Goal: Task Accomplishment & Management: Complete application form

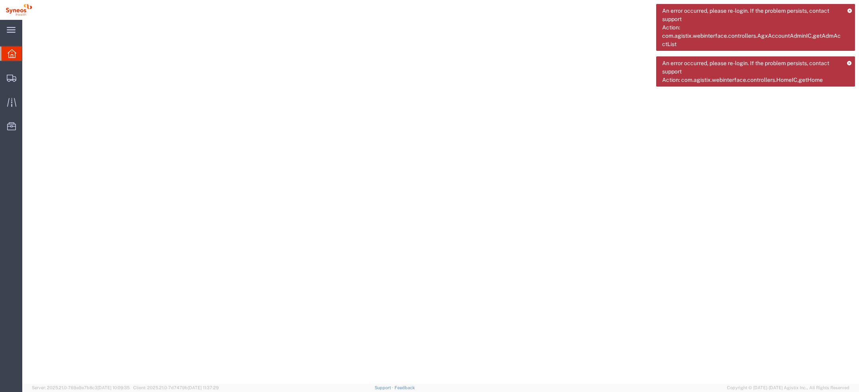
click at [572, 12] on icon at bounding box center [849, 10] width 5 height 4
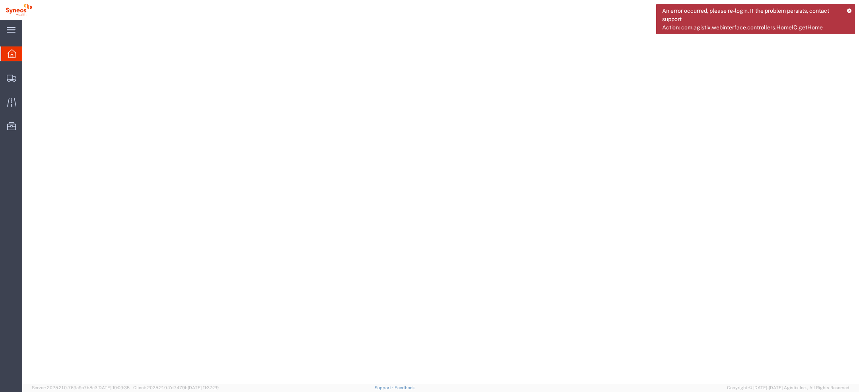
click at [572, 12] on icon at bounding box center [849, 10] width 5 height 4
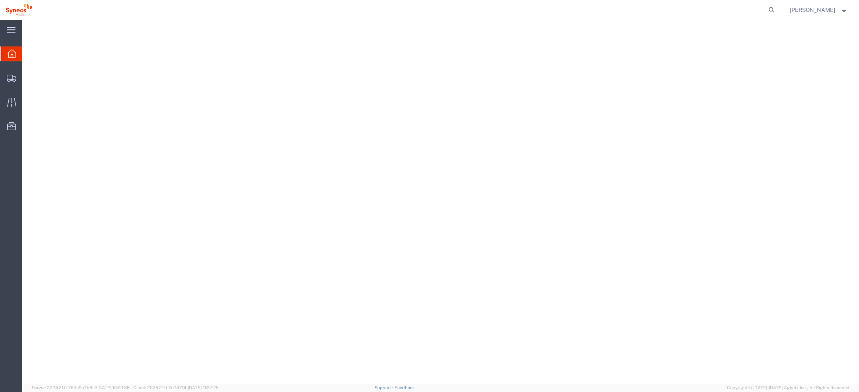
click at [572, 10] on span "[PERSON_NAME]" at bounding box center [819, 10] width 58 height 9
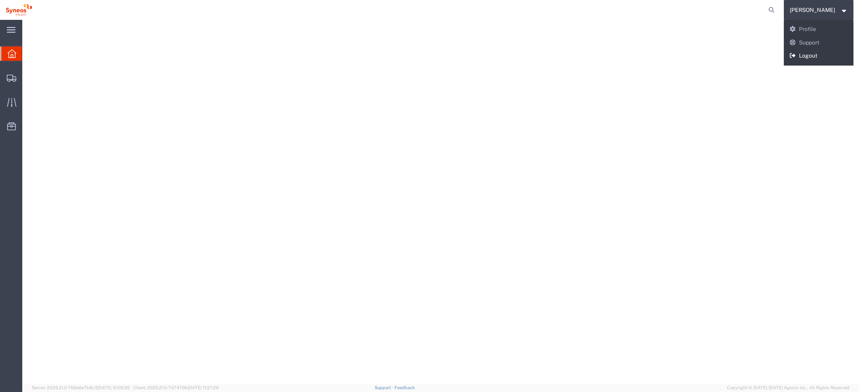
click at [572, 52] on link "Logout" at bounding box center [819, 56] width 70 height 14
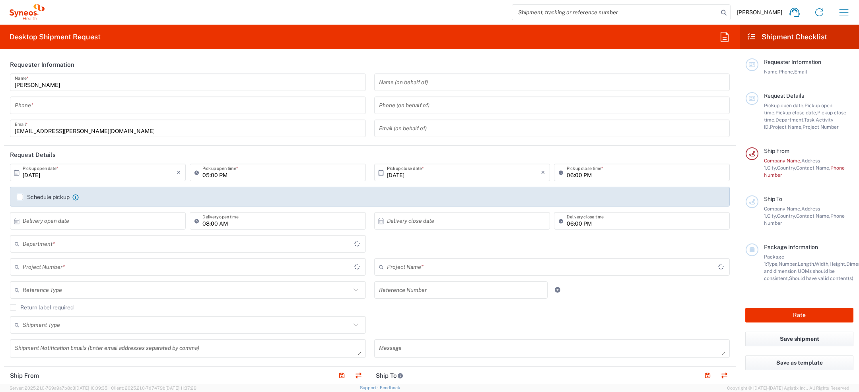
type input "England"
click at [571, 10] on input "search" at bounding box center [615, 12] width 206 height 15
paste input "57122465"
type input "57122465"
type input "[GEOGRAPHIC_DATA]"
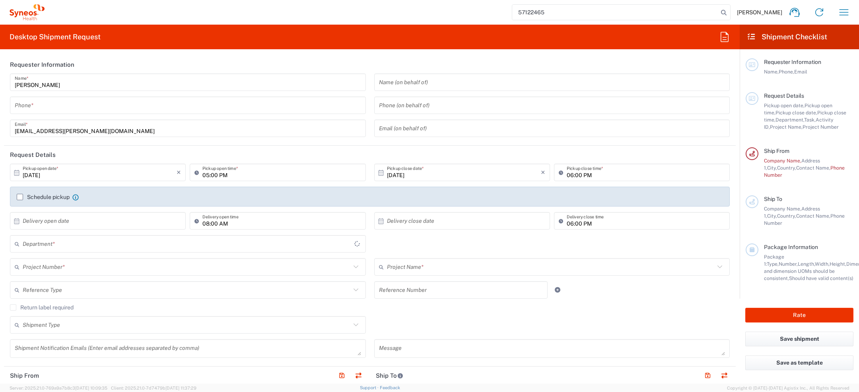
type input "6156"
type input "57122465"
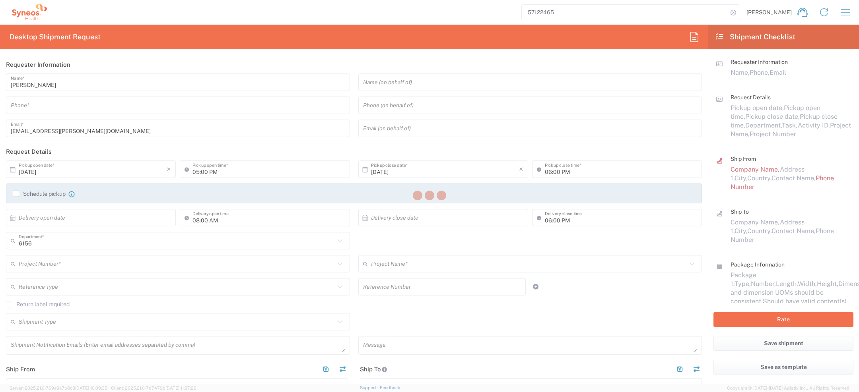
type input "Syneos Health Comms UK Ltd-382"
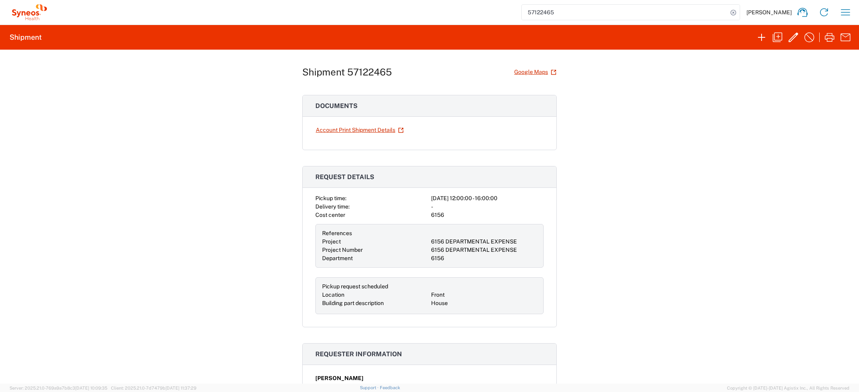
scroll to position [9, 0]
click at [789, 39] on icon "button" at bounding box center [793, 37] width 13 height 13
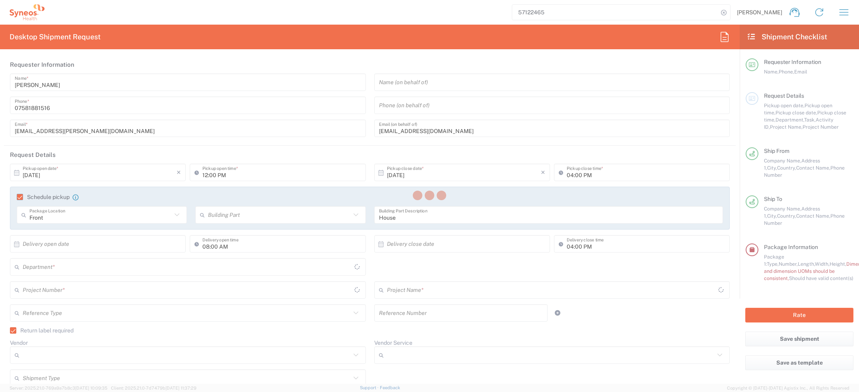
type input "[GEOGRAPHIC_DATA]"
type input "Medium Box"
type input "[GEOGRAPHIC_DATA]"
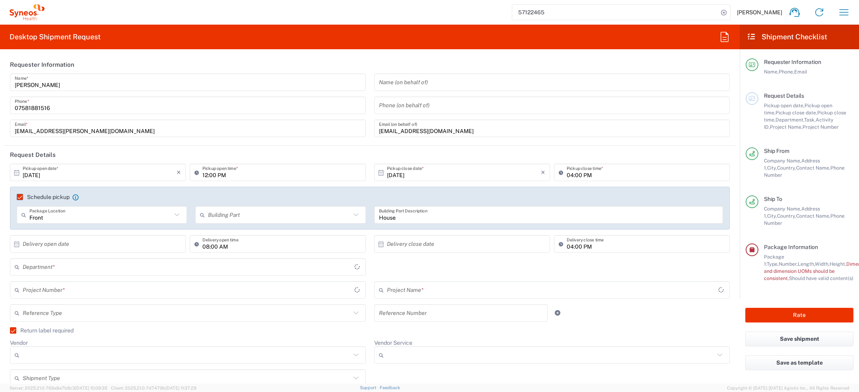
type input "6156"
type input "6156 DEPARTMENTAL EXPENSE"
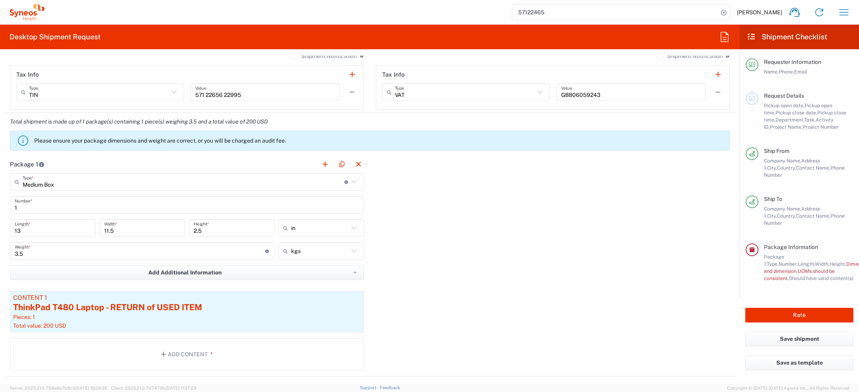
scroll to position [718, 0]
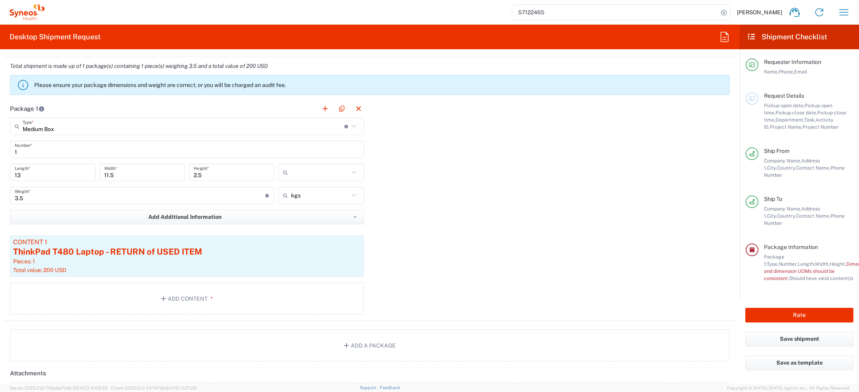
click at [305, 172] on input "text" at bounding box center [320, 172] width 58 height 13
click at [301, 207] on span "cm" at bounding box center [321, 203] width 85 height 12
type input "33.02"
type input "29.21"
type input "6.35"
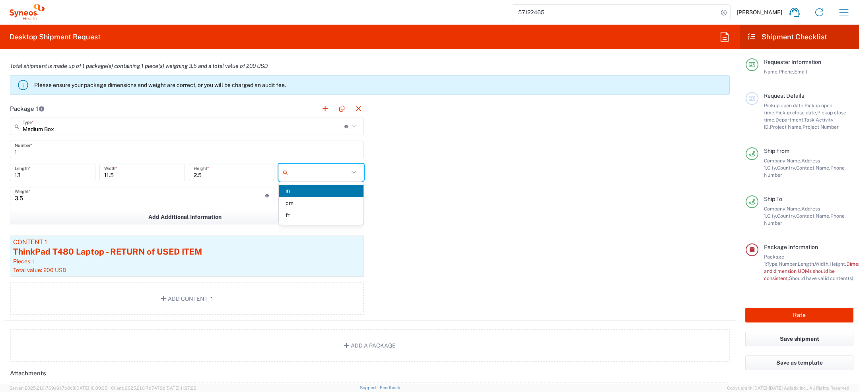
type input "cm"
click at [787, 332] on button "Save shipment" at bounding box center [799, 339] width 108 height 15
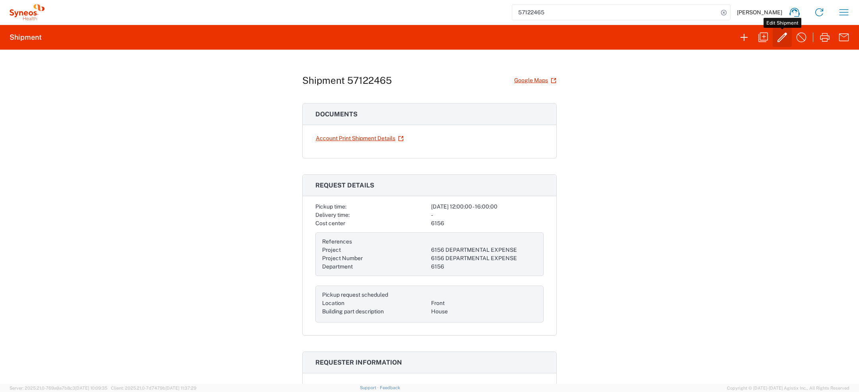
click at [782, 37] on icon "button" at bounding box center [782, 37] width 13 height 13
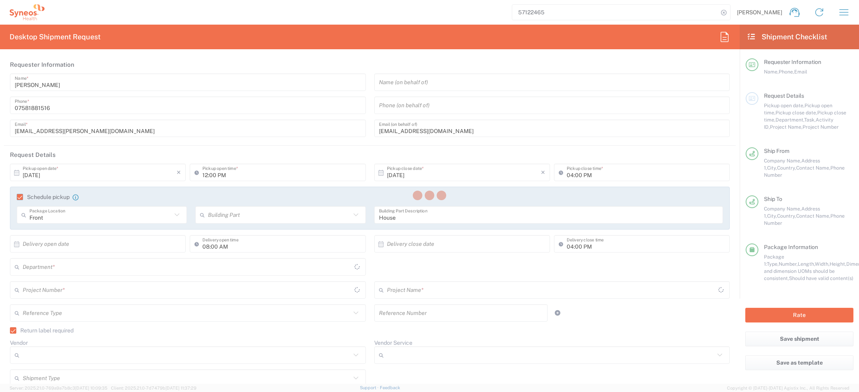
type input "6156 DEPARTMENTAL EXPENSE"
type input "[GEOGRAPHIC_DATA]"
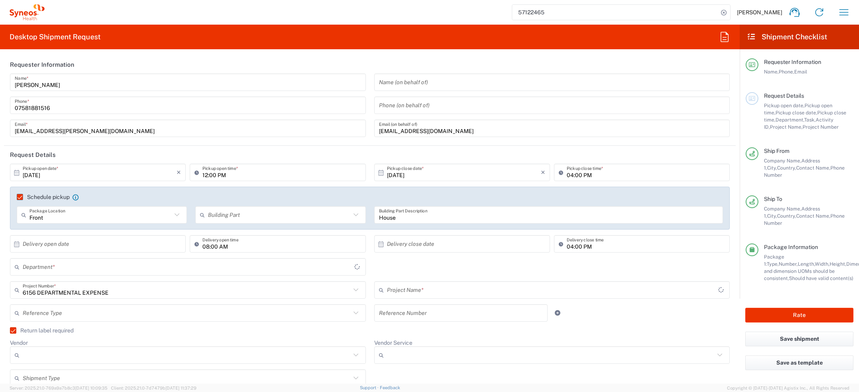
type input "6156 DEPARTMENTAL EXPENSE"
type input "Medium Box"
type input "[GEOGRAPHIC_DATA]"
type input "6156"
click at [796, 308] on button "Rate" at bounding box center [799, 315] width 108 height 15
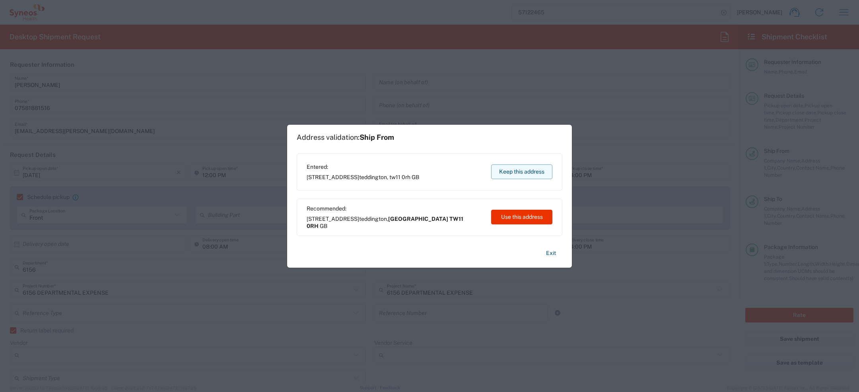
click at [532, 175] on button "Keep this address" at bounding box center [521, 172] width 61 height 15
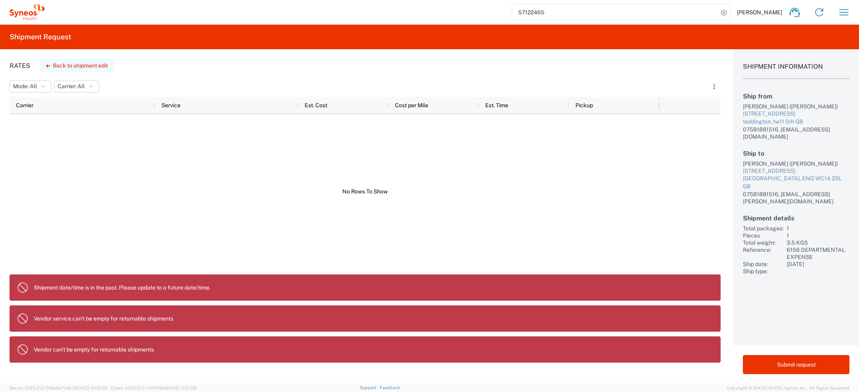
click at [72, 67] on button "Back to shipment edit" at bounding box center [77, 66] width 74 height 14
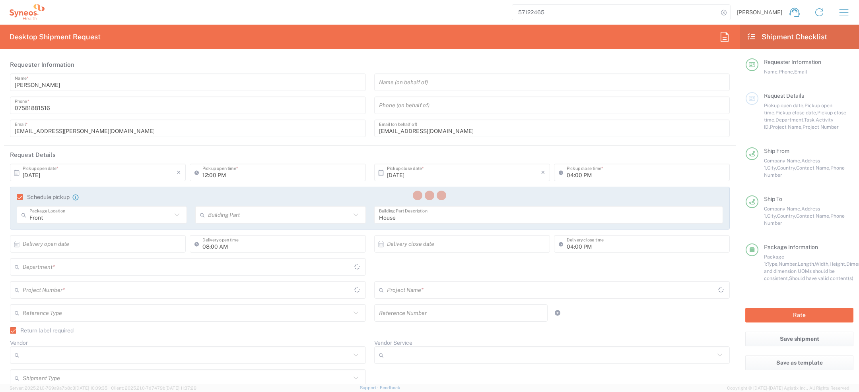
type input "[GEOGRAPHIC_DATA]"
type input "6156 DEPARTMENTAL EXPENSE"
type input "Medium Box"
type input "6156 DEPARTMENTAL EXPENSE"
type input "[GEOGRAPHIC_DATA]"
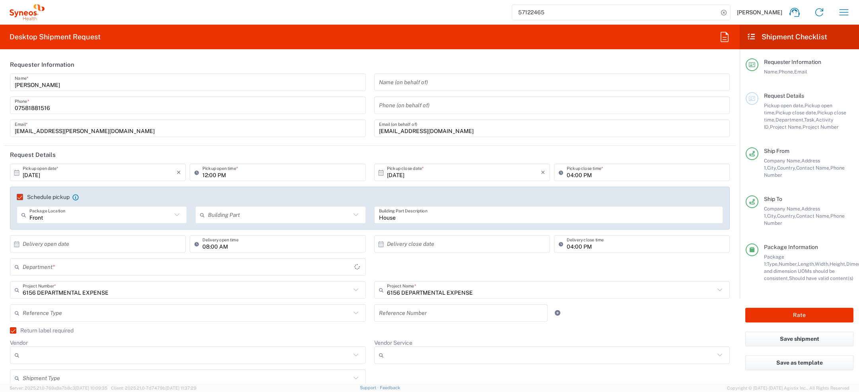
type input "6156"
click at [36, 173] on input "10/14/2025" at bounding box center [100, 173] width 154 height 14
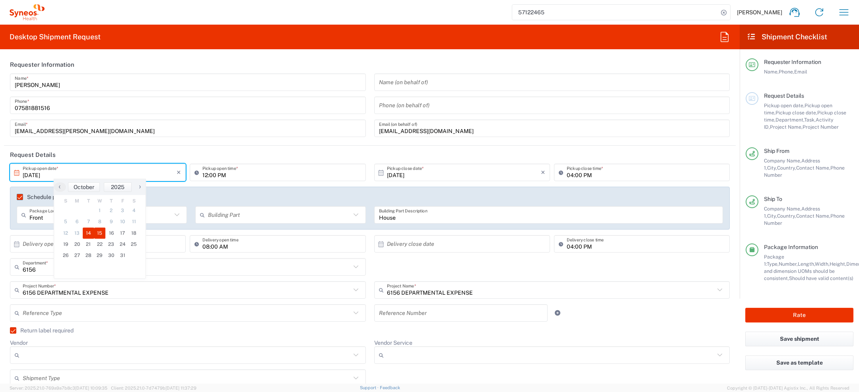
click at [102, 232] on span "15" at bounding box center [100, 233] width 12 height 11
type input "[DATE]"
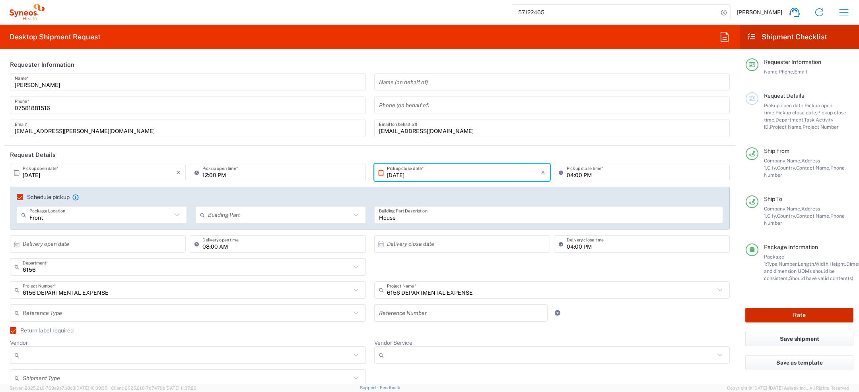
click at [785, 308] on button "Rate" at bounding box center [799, 315] width 108 height 15
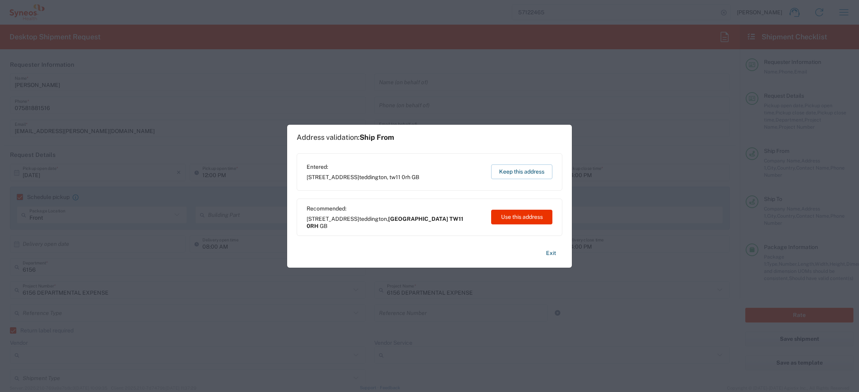
click at [505, 171] on button "Keep this address" at bounding box center [521, 172] width 61 height 15
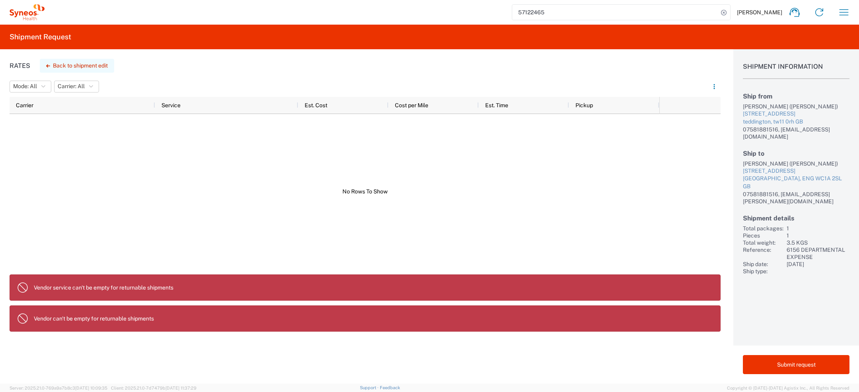
click at [52, 64] on button "Back to shipment edit" at bounding box center [77, 66] width 74 height 14
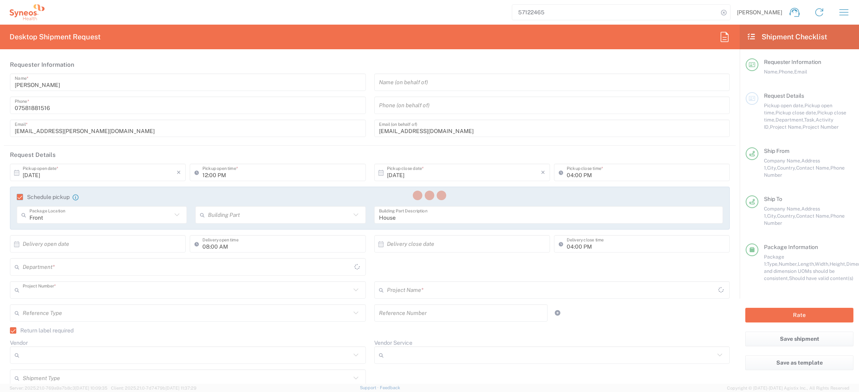
type input "6156 DEPARTMENTAL EXPENSE"
type input "[GEOGRAPHIC_DATA]"
type input "Medium Box"
type input "[GEOGRAPHIC_DATA]"
type input "6156 DEPARTMENTAL EXPENSE"
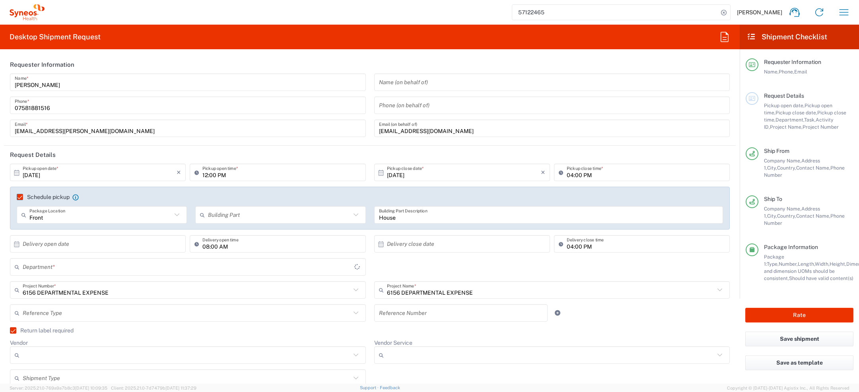
type input "6156"
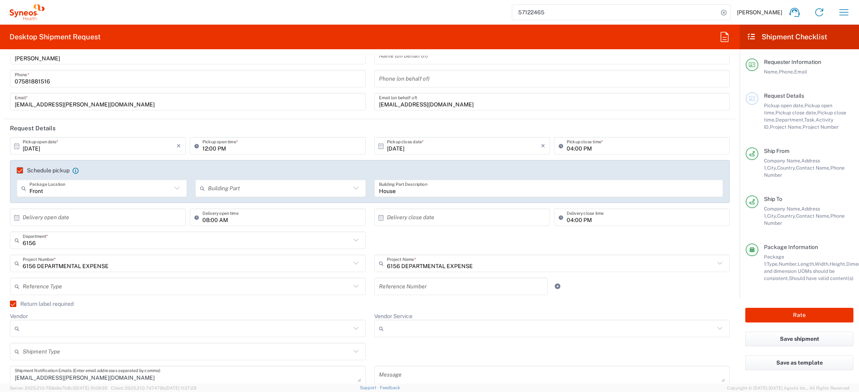
scroll to position [37, 0]
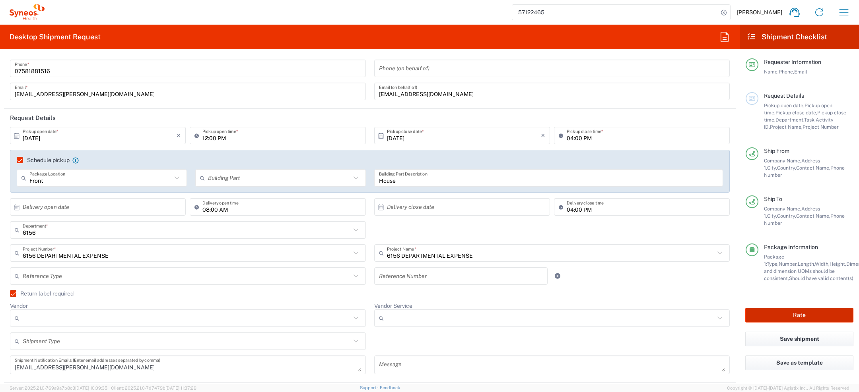
click at [790, 308] on button "Rate" at bounding box center [799, 315] width 108 height 15
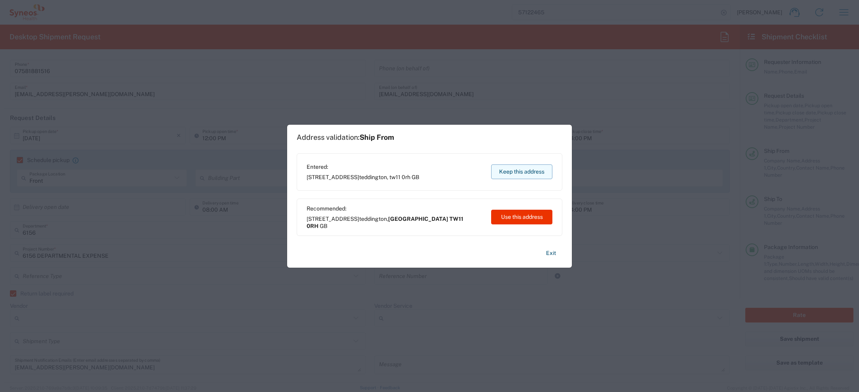
click at [532, 165] on button "Keep this address" at bounding box center [521, 172] width 61 height 15
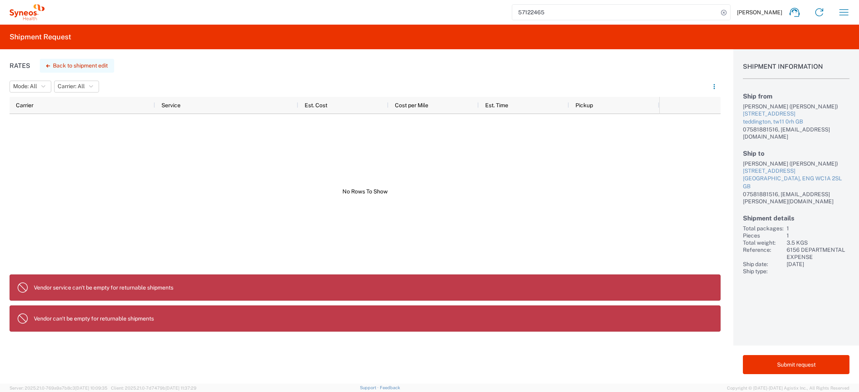
click at [72, 66] on button "Back to shipment edit" at bounding box center [77, 66] width 74 height 14
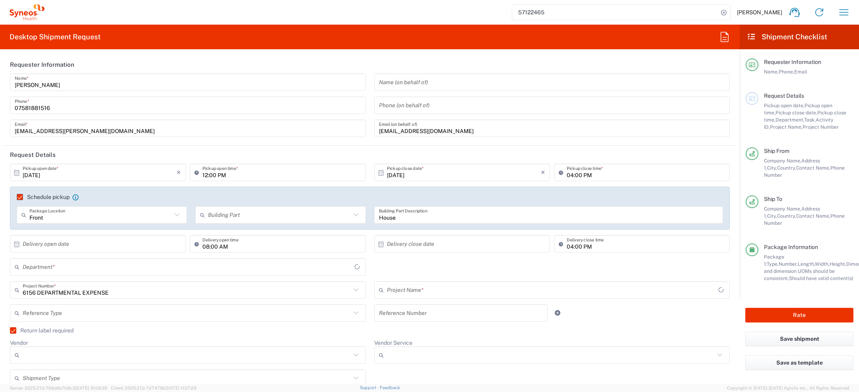
type input "[GEOGRAPHIC_DATA]"
type input "6156 DEPARTMENTAL EXPENSE"
click at [12, 332] on label "Return label required" at bounding box center [42, 331] width 64 height 6
click at [10, 331] on input "Return label required" at bounding box center [10, 331] width 0 height 0
type input "6156"
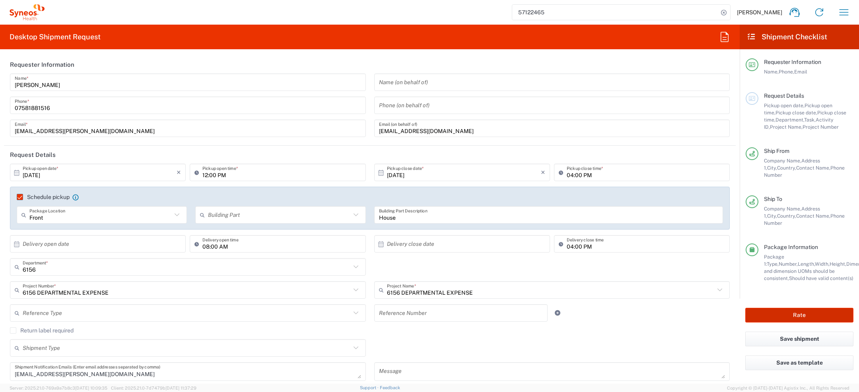
click at [794, 308] on button "Rate" at bounding box center [799, 315] width 108 height 15
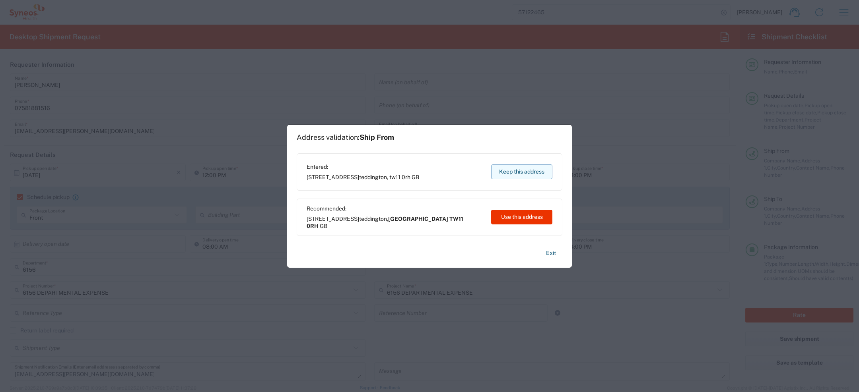
click at [513, 176] on button "Keep this address" at bounding box center [521, 172] width 61 height 15
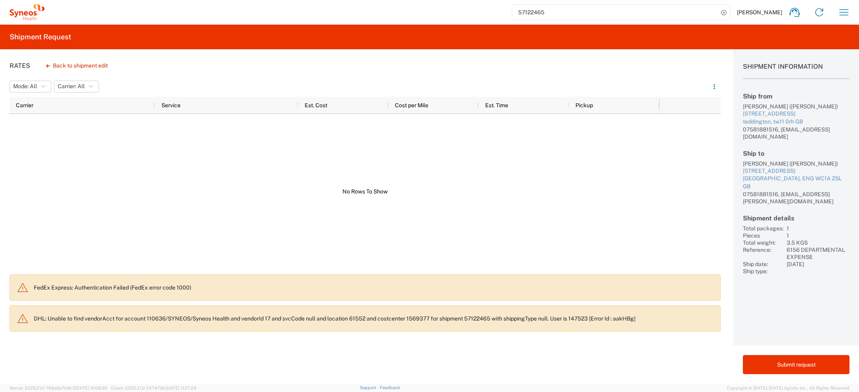
click at [231, 320] on p "DHL: Unable to find vendorAcct for account 110636/SYNEOS/Syneos Health and vend…" at bounding box center [374, 318] width 680 height 7
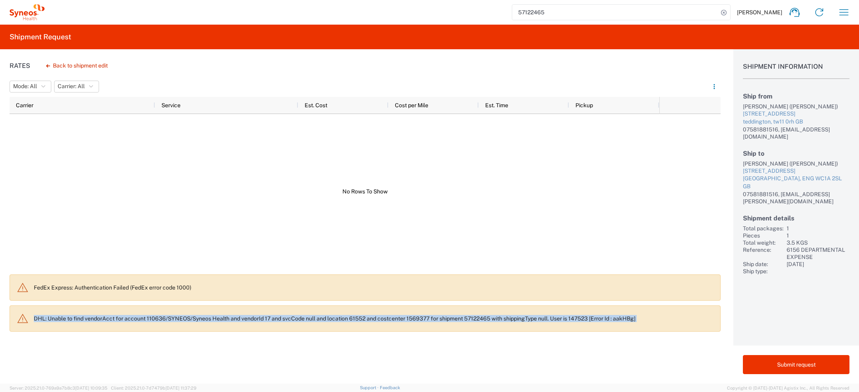
click at [231, 320] on p "DHL: Unable to find vendorAcct for account 110636/SYNEOS/Syneos Health and vend…" at bounding box center [374, 318] width 680 height 7
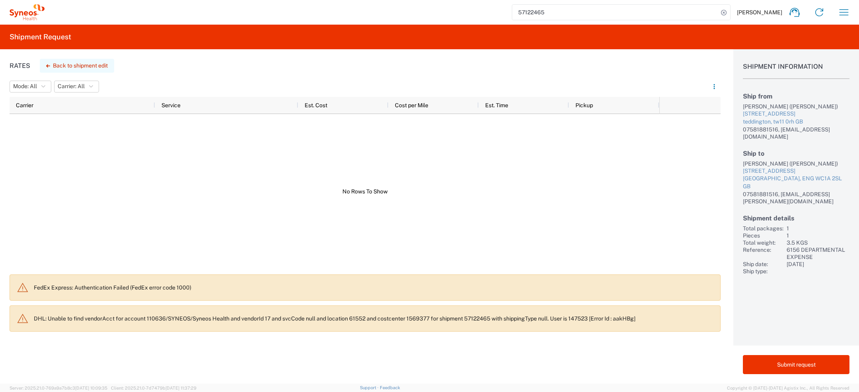
click at [69, 65] on button "Back to shipment edit" at bounding box center [77, 66] width 74 height 14
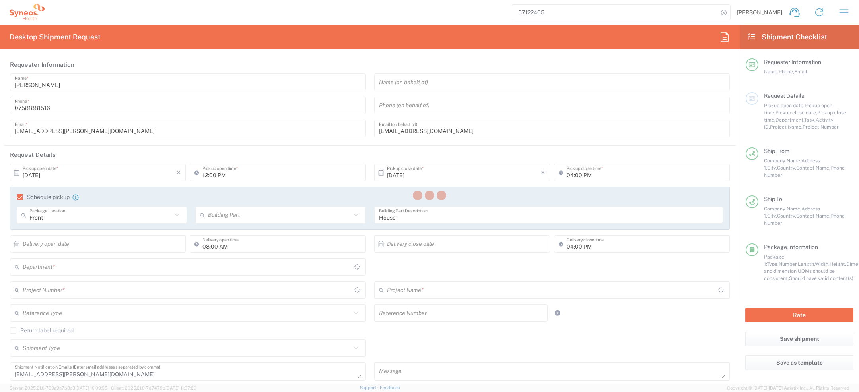
type input "[GEOGRAPHIC_DATA]"
type input "6156 DEPARTMENTAL EXPENSE"
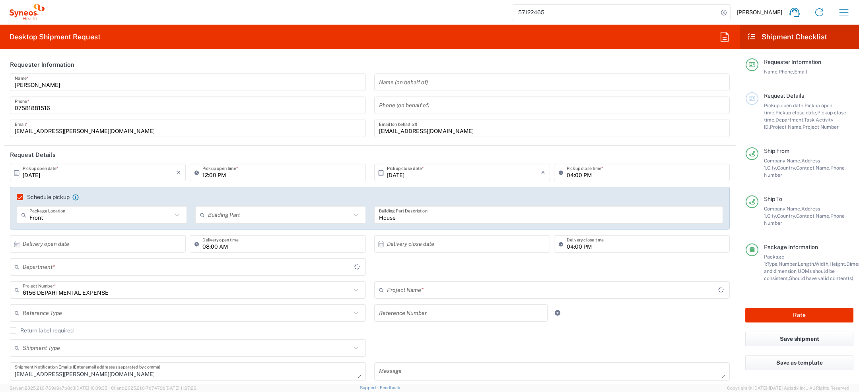
type input "6156 DEPARTMENTAL EXPENSE"
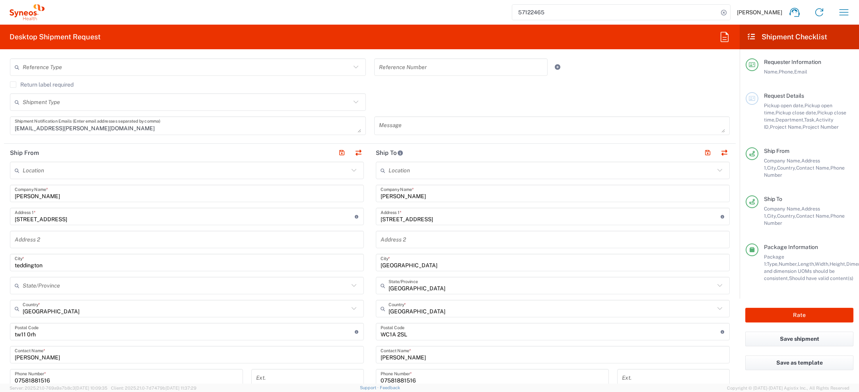
type input "6156"
type input "Medium Box"
type input "[GEOGRAPHIC_DATA]"
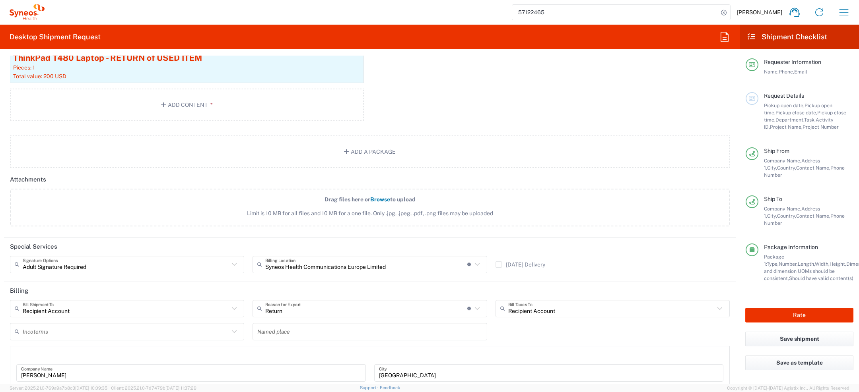
scroll to position [887, 0]
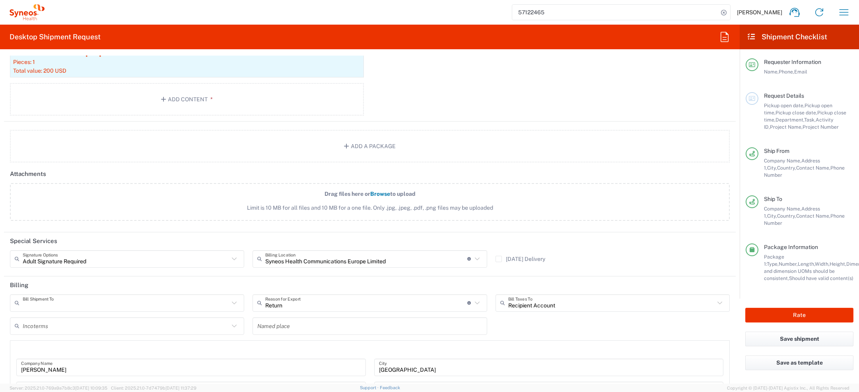
click at [219, 300] on input "text" at bounding box center [126, 303] width 206 height 14
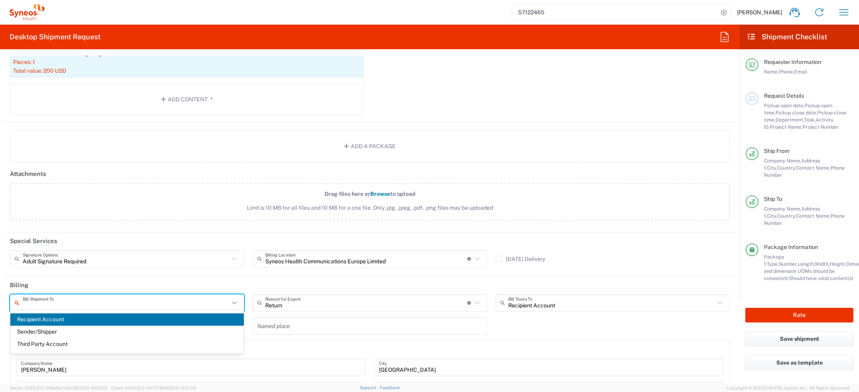
click at [305, 277] on header "Billing" at bounding box center [370, 286] width 732 height 18
type input "Recipient Account"
click at [86, 302] on input "text" at bounding box center [126, 303] width 206 height 14
click at [303, 282] on header "Billing" at bounding box center [370, 286] width 732 height 18
type input "Recipient Account"
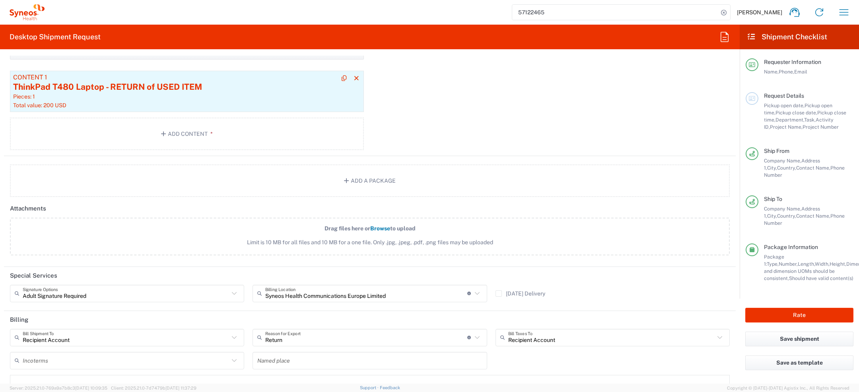
scroll to position [1031, 0]
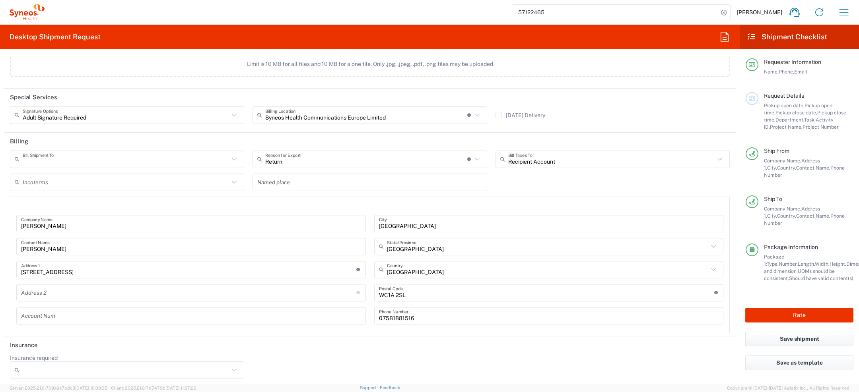
click at [177, 155] on input "text" at bounding box center [126, 159] width 206 height 14
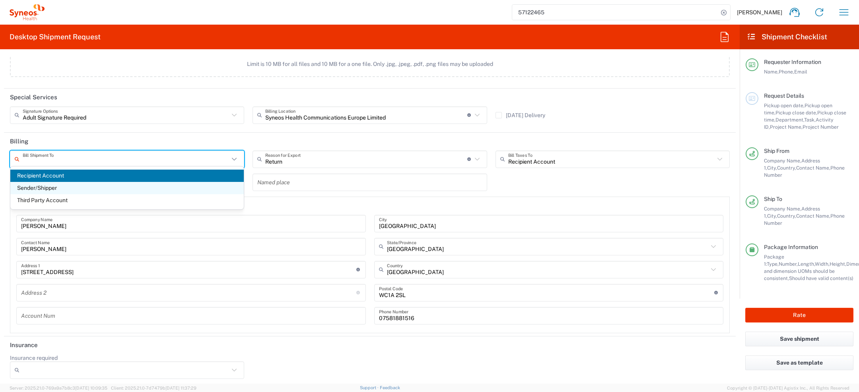
click at [152, 186] on span "Sender/Shipper" at bounding box center [126, 188] width 233 height 12
type input "Sender/Shipper"
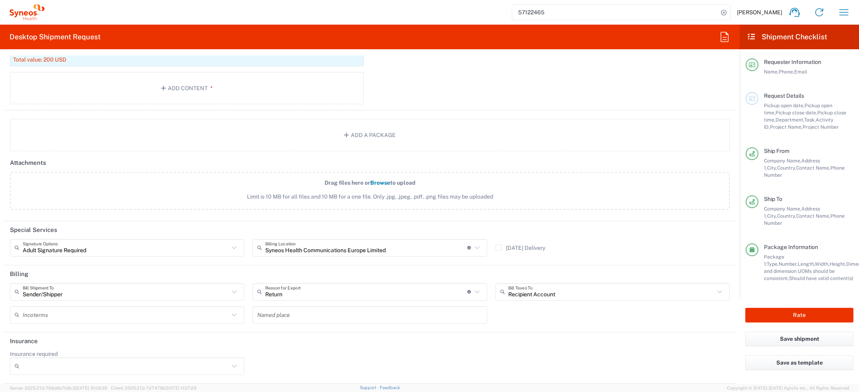
scroll to position [895, 0]
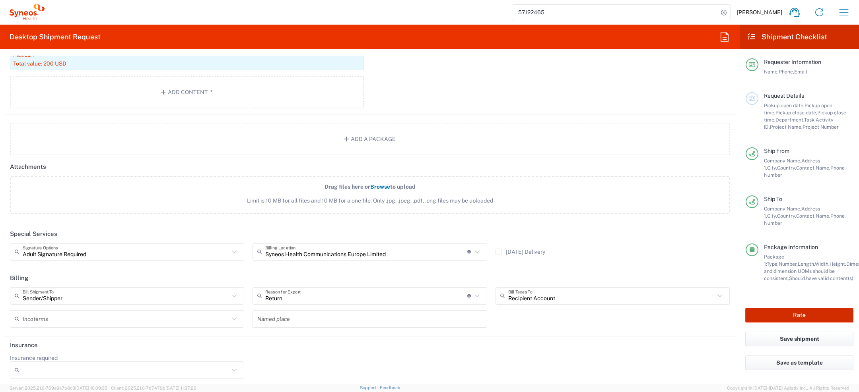
click at [788, 308] on button "Rate" at bounding box center [799, 315] width 108 height 15
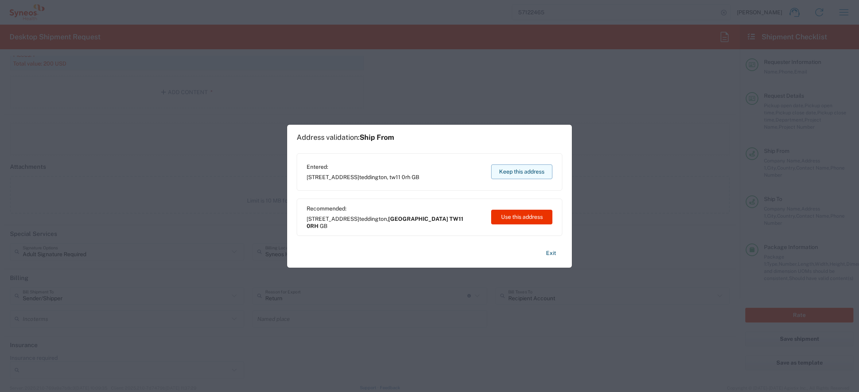
click at [508, 175] on button "Keep this address" at bounding box center [521, 172] width 61 height 15
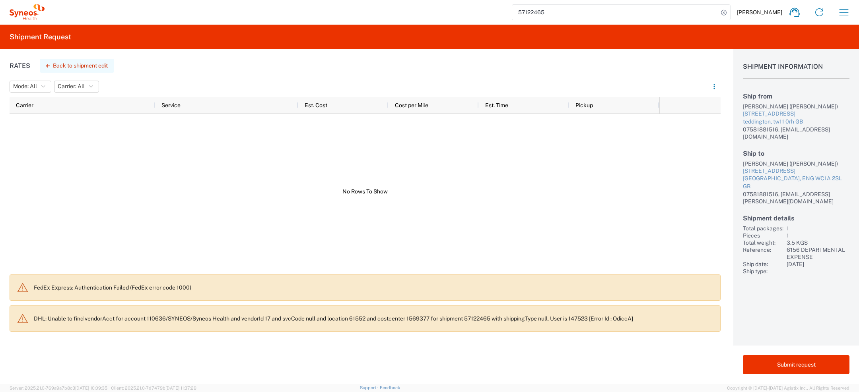
click at [56, 67] on button "Back to shipment edit" at bounding box center [77, 66] width 74 height 14
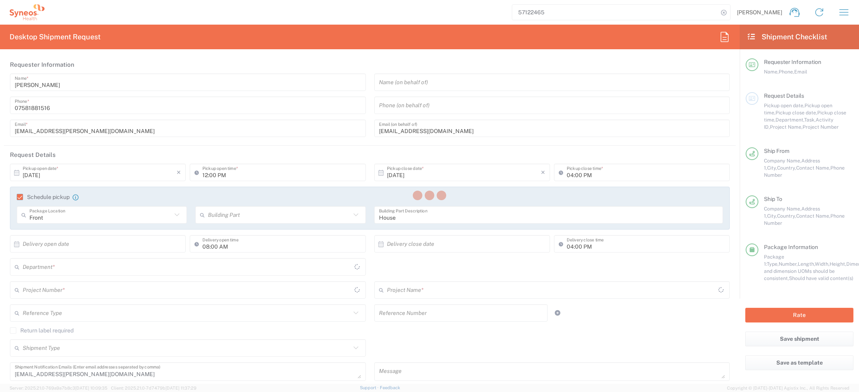
type input "[GEOGRAPHIC_DATA]"
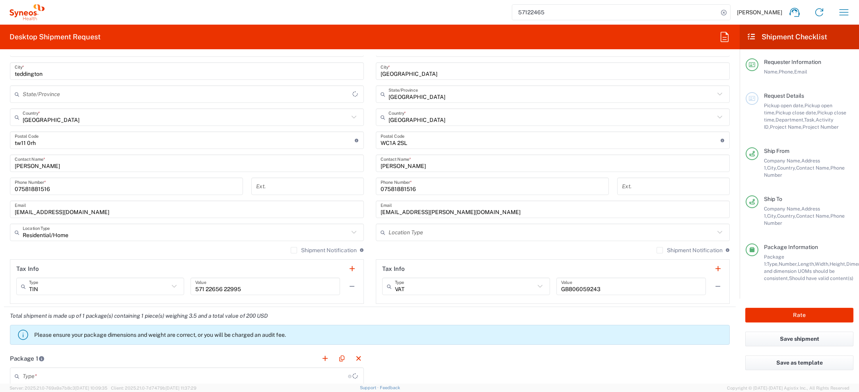
type input "6156 DEPARTMENTAL EXPENSE"
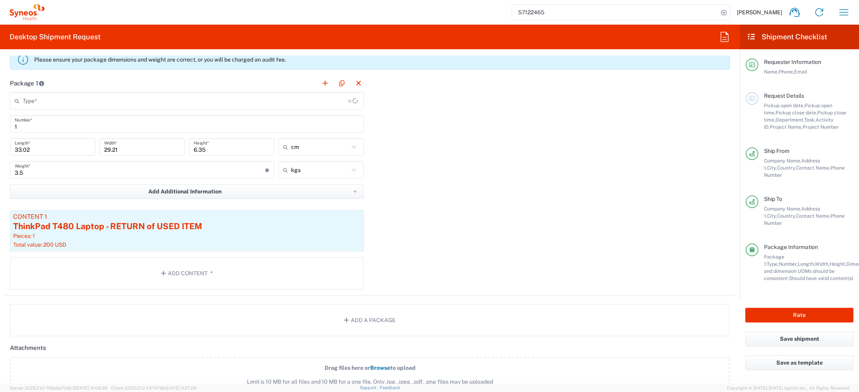
type input "6156 DEPARTMENTAL EXPENSE"
type input "Medium Box"
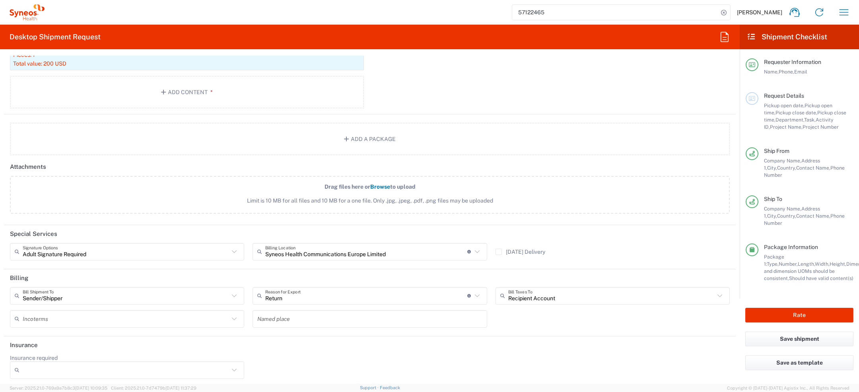
type input "6156"
click at [140, 291] on input "text" at bounding box center [126, 296] width 206 height 14
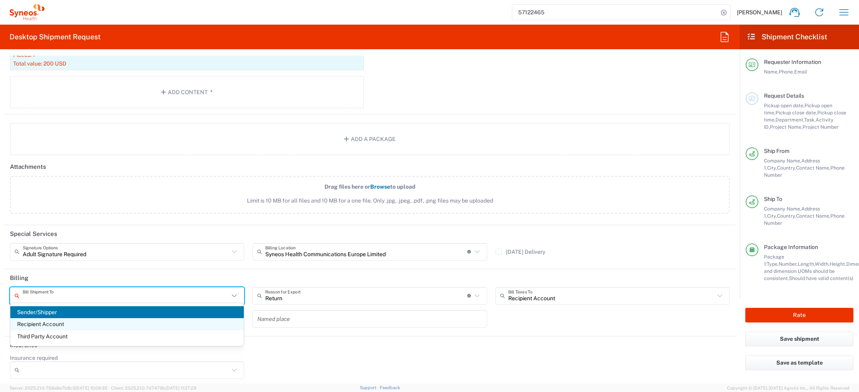
click at [116, 324] on span "Recipient Account" at bounding box center [126, 324] width 233 height 12
type input "Recipient Account"
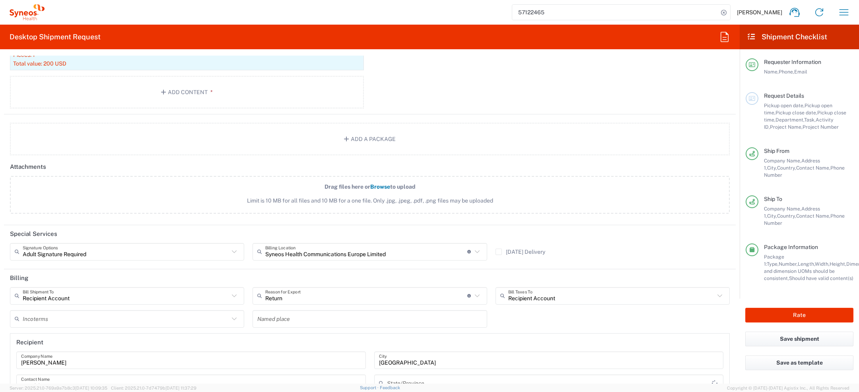
type input "[GEOGRAPHIC_DATA]"
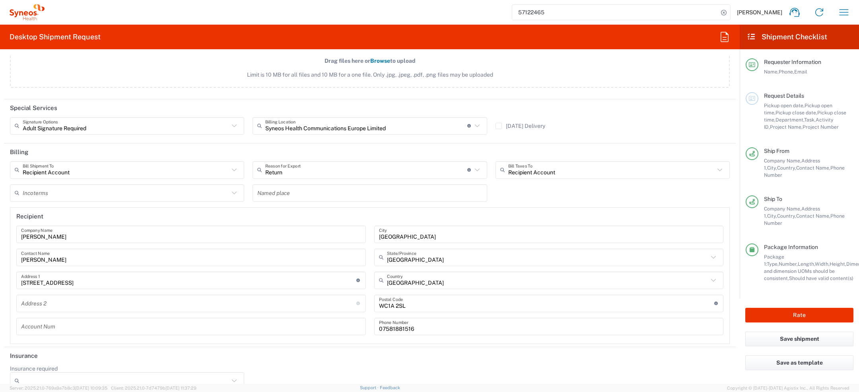
scroll to position [1031, 0]
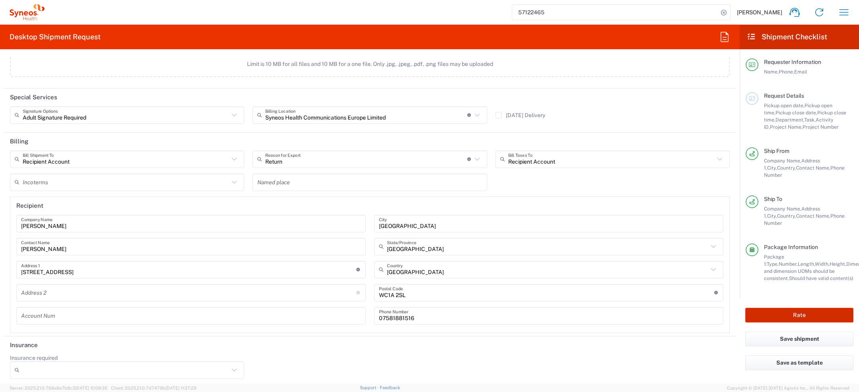
click at [773, 308] on button "Rate" at bounding box center [799, 315] width 108 height 15
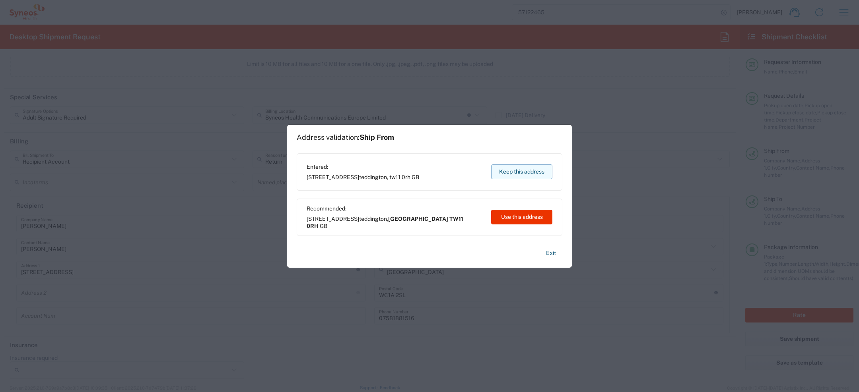
click at [523, 175] on button "Keep this address" at bounding box center [521, 172] width 61 height 15
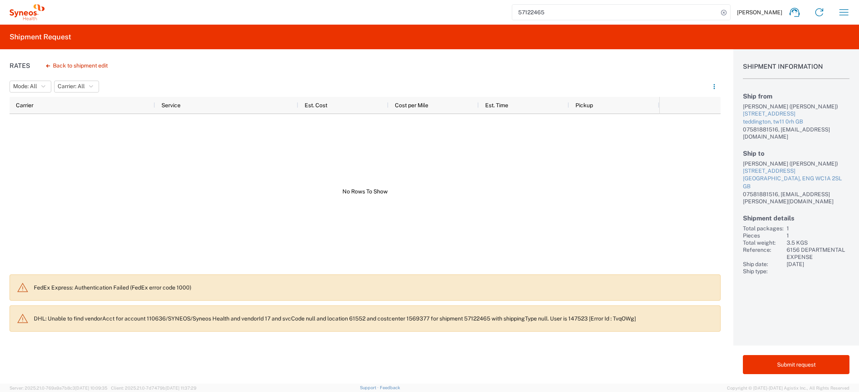
click at [166, 317] on p "DHL: Unable to find vendorAcct for account 110636/SYNEOS/Syneos Health and vend…" at bounding box center [374, 318] width 680 height 7
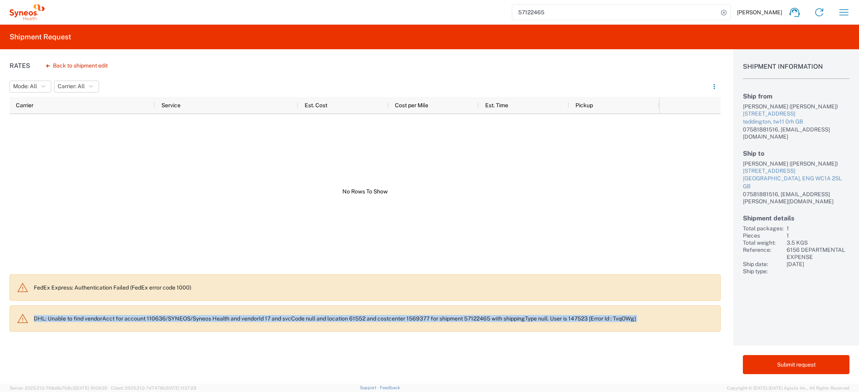
click at [166, 317] on p "DHL: Unable to find vendorAcct for account 110636/SYNEOS/Syneos Health and vend…" at bounding box center [374, 318] width 680 height 7
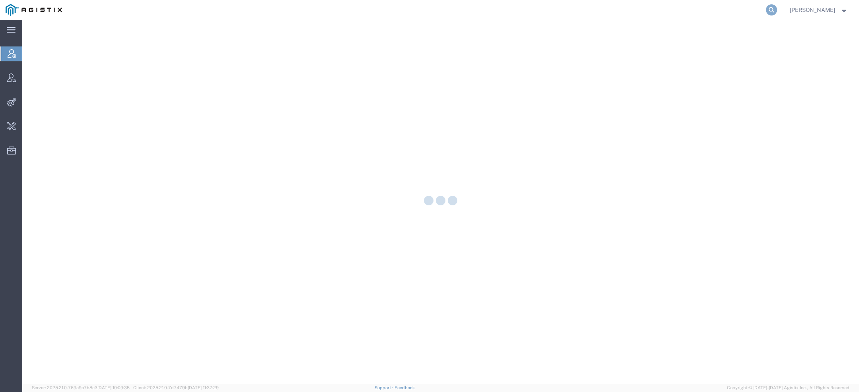
click at [769, 11] on icon at bounding box center [771, 9] width 11 height 11
paste input "57122465"
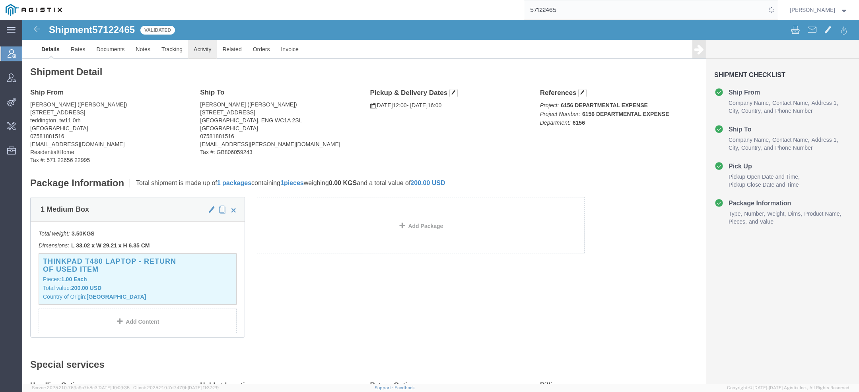
click link "Activity"
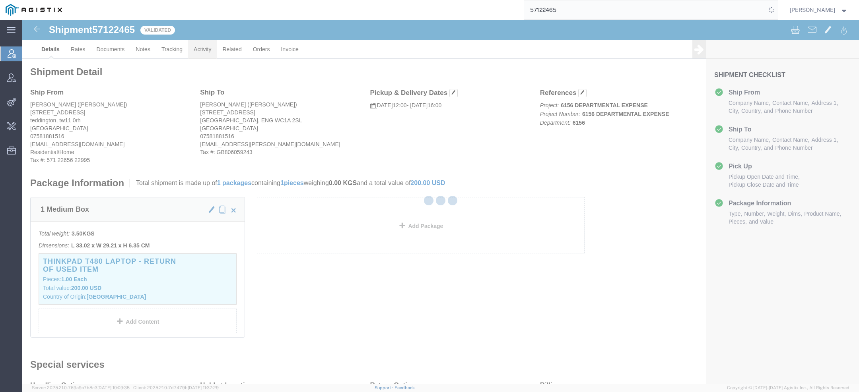
click at [198, 53] on div at bounding box center [440, 202] width 837 height 364
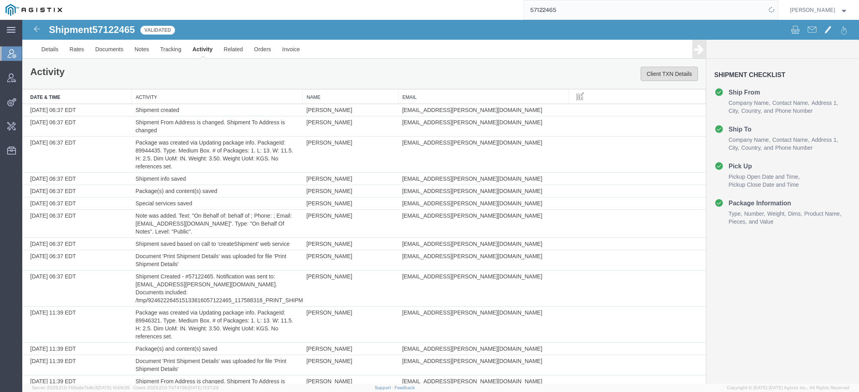
click at [654, 72] on button "Client TXN Details" at bounding box center [669, 74] width 57 height 14
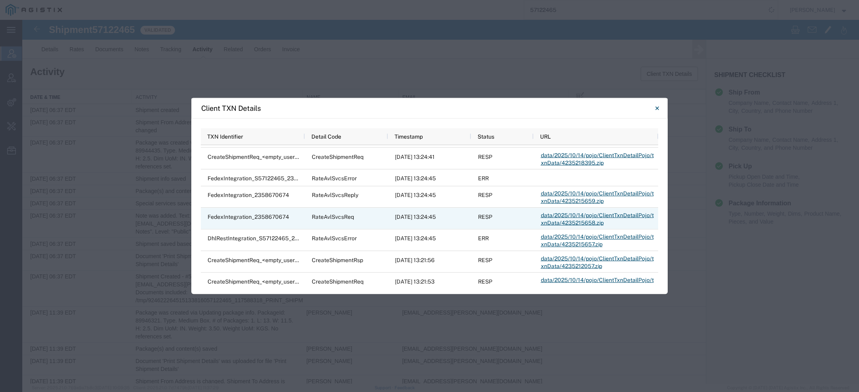
scroll to position [18, 0]
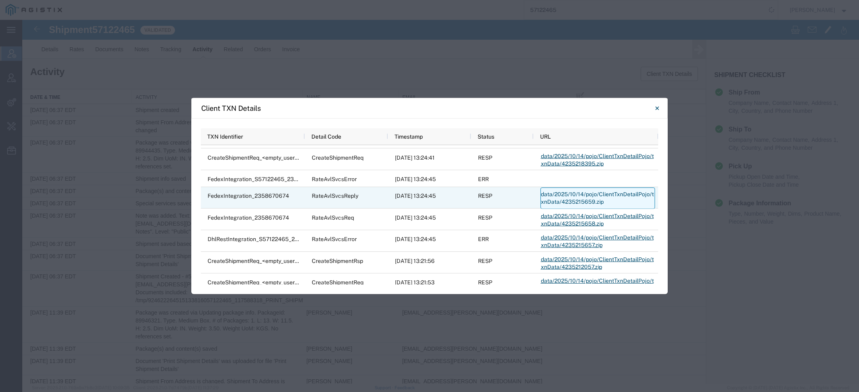
click at [554, 192] on link "data/2025/10/14/pojo/ClientTxnDetailPojo/txnData/4235215659.zip" at bounding box center [597, 197] width 115 height 21
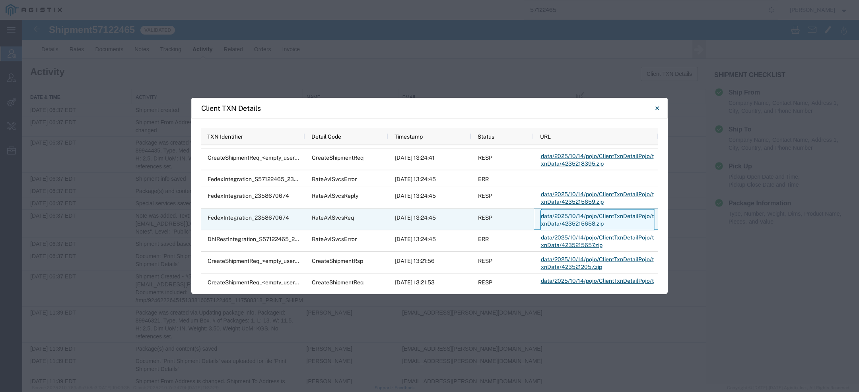
click at [549, 217] on link "data/2025/10/14/pojo/ClientTxnDetailPojo/txnData/4235215658.zip" at bounding box center [597, 219] width 115 height 21
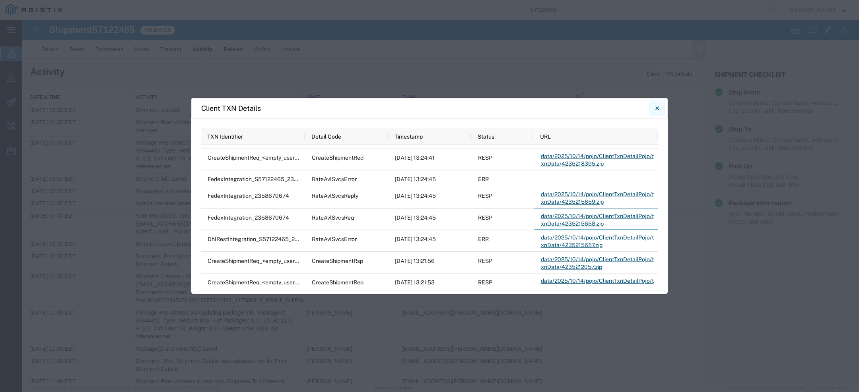
click at [656, 108] on icon "Close" at bounding box center [657, 108] width 4 height 10
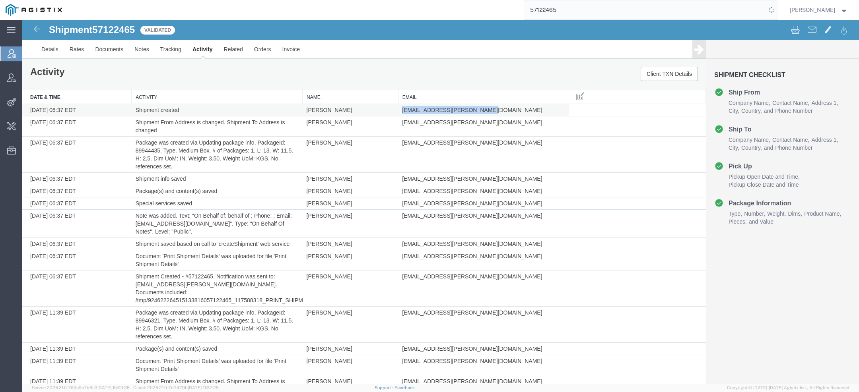
drag, startPoint x: 399, startPoint y: 108, endPoint x: 478, endPoint y: 110, distance: 79.5
click at [478, 110] on td "[EMAIL_ADDRESS][PERSON_NAME][DOMAIN_NAME]" at bounding box center [483, 110] width 171 height 12
copy span "[EMAIL_ADDRESS][PERSON_NAME][DOMAIN_NAME]"
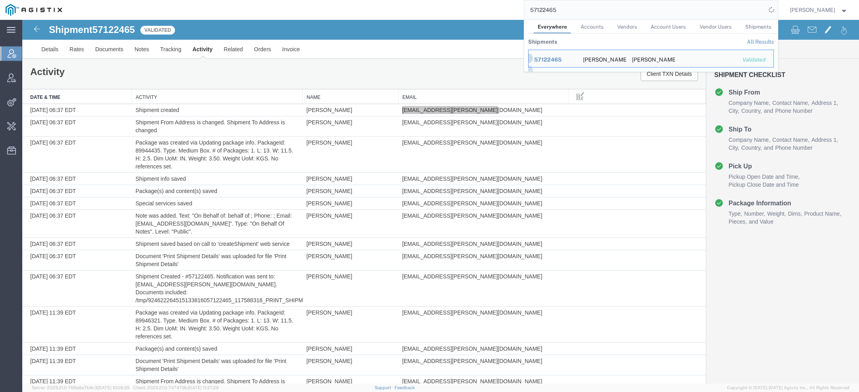
drag, startPoint x: 566, startPoint y: 10, endPoint x: 443, endPoint y: 9, distance: 122.9
click at [456, 9] on div "57122465 Everywhere Accounts Vendors Account Users Vendor Users Shipments Shipm…" at bounding box center [423, 10] width 710 height 20
paste input "[EMAIL_ADDRESS][PERSON_NAME][DOMAIN_NAME]"
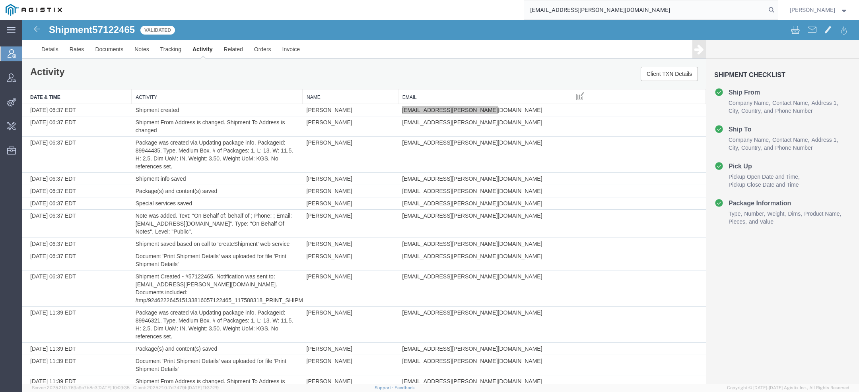
type input "[EMAIL_ADDRESS][PERSON_NAME][DOMAIN_NAME]"
